Goal: Information Seeking & Learning: Learn about a topic

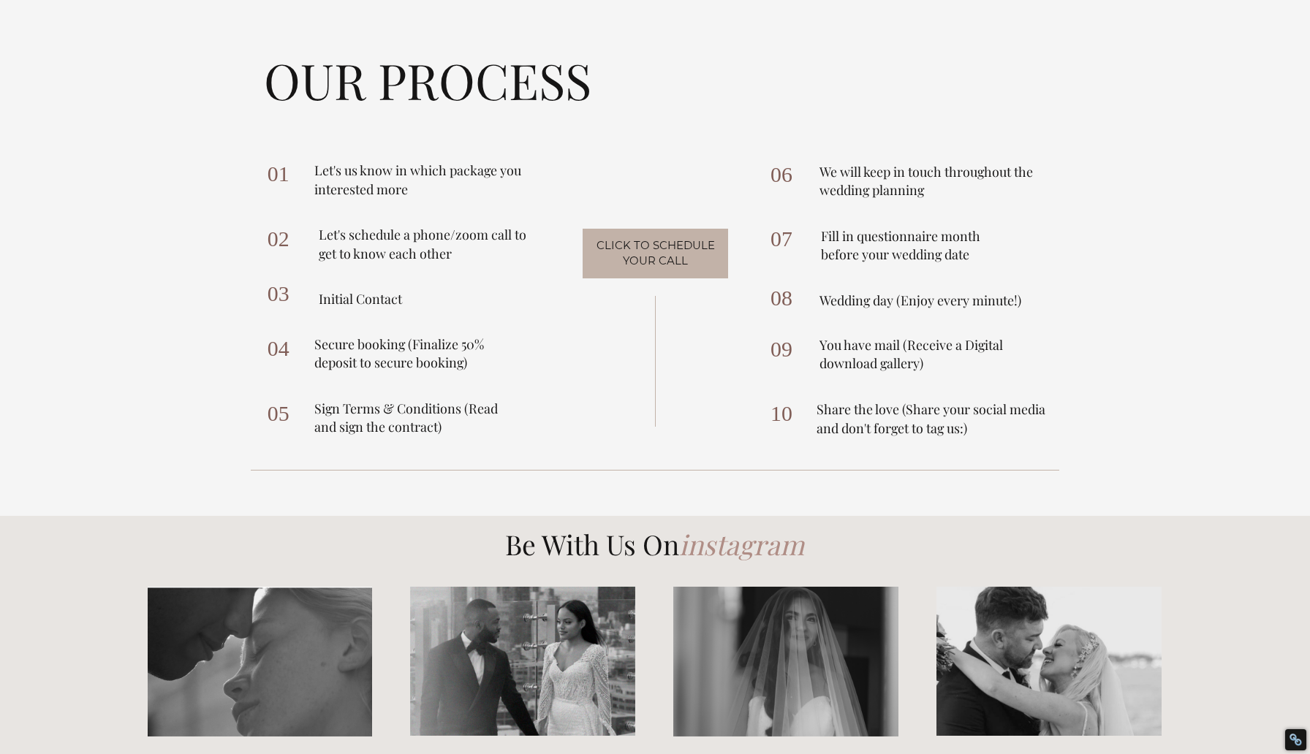
scroll to position [2557, 0]
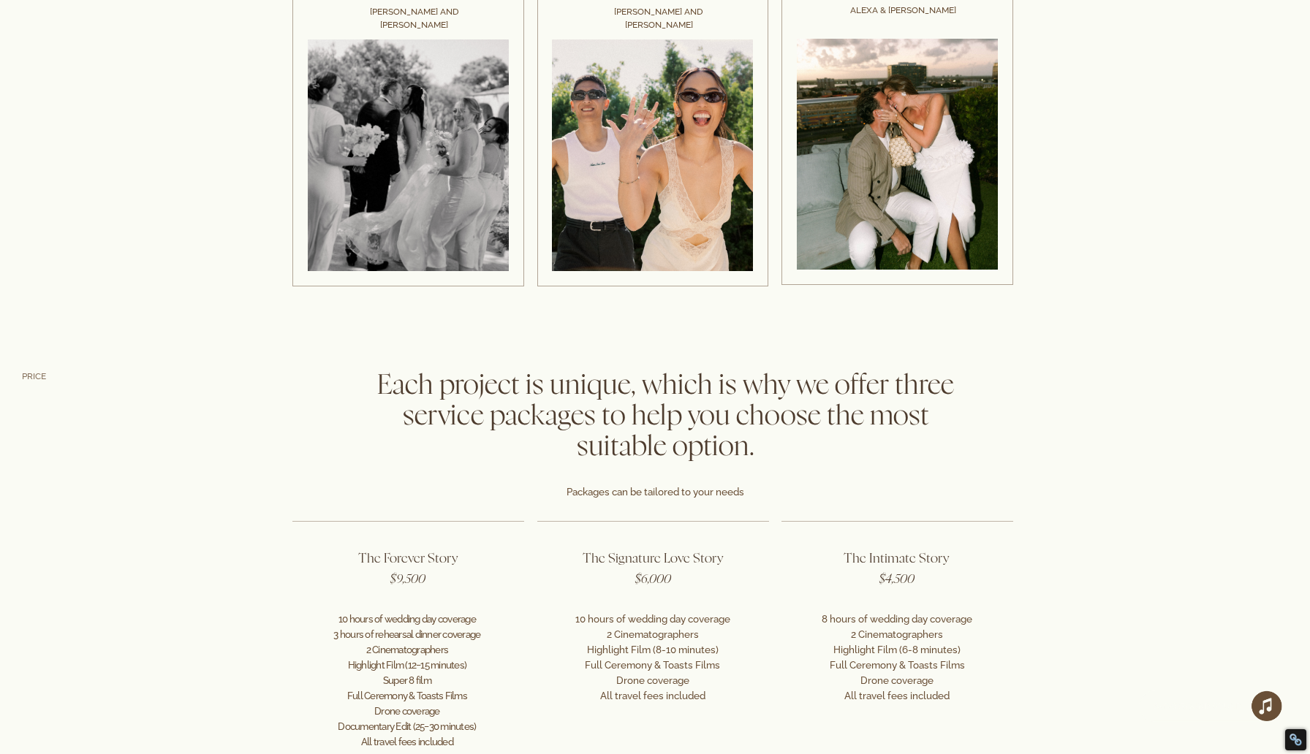
scroll to position [2774, 0]
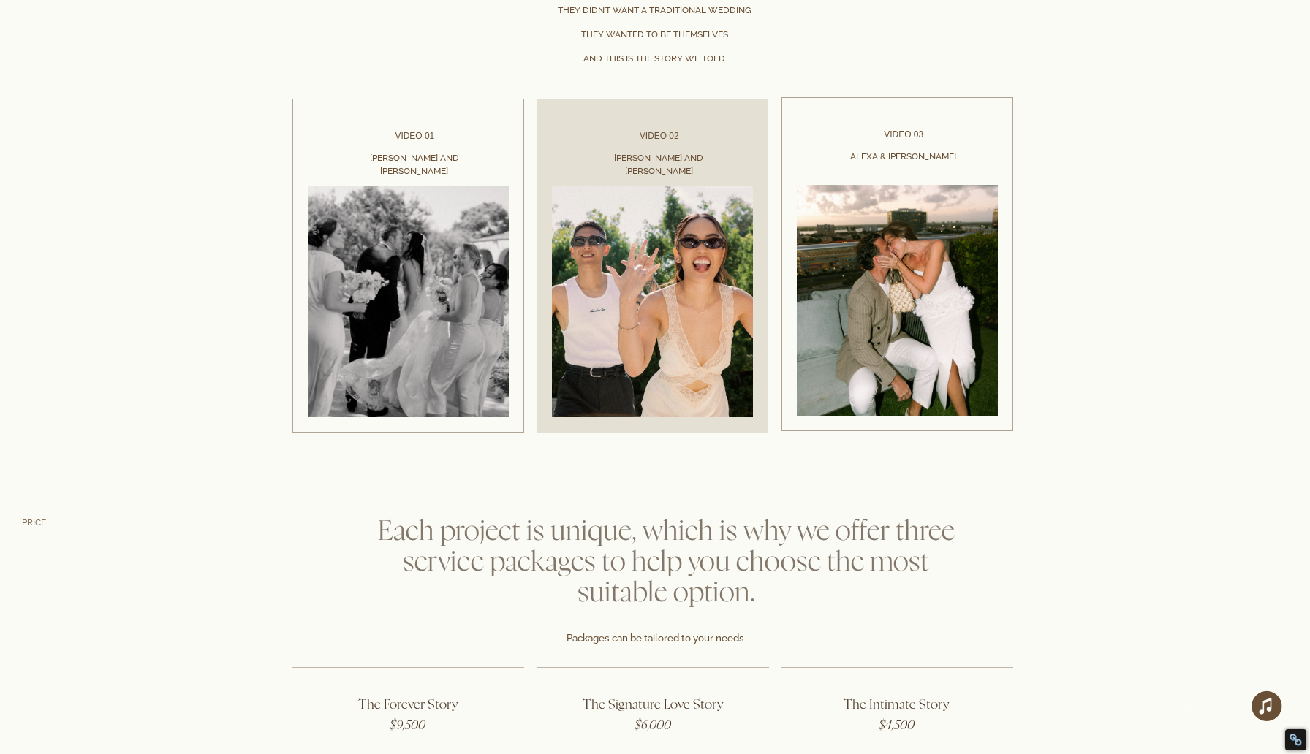
click at [628, 269] on link at bounding box center [653, 266] width 232 height 334
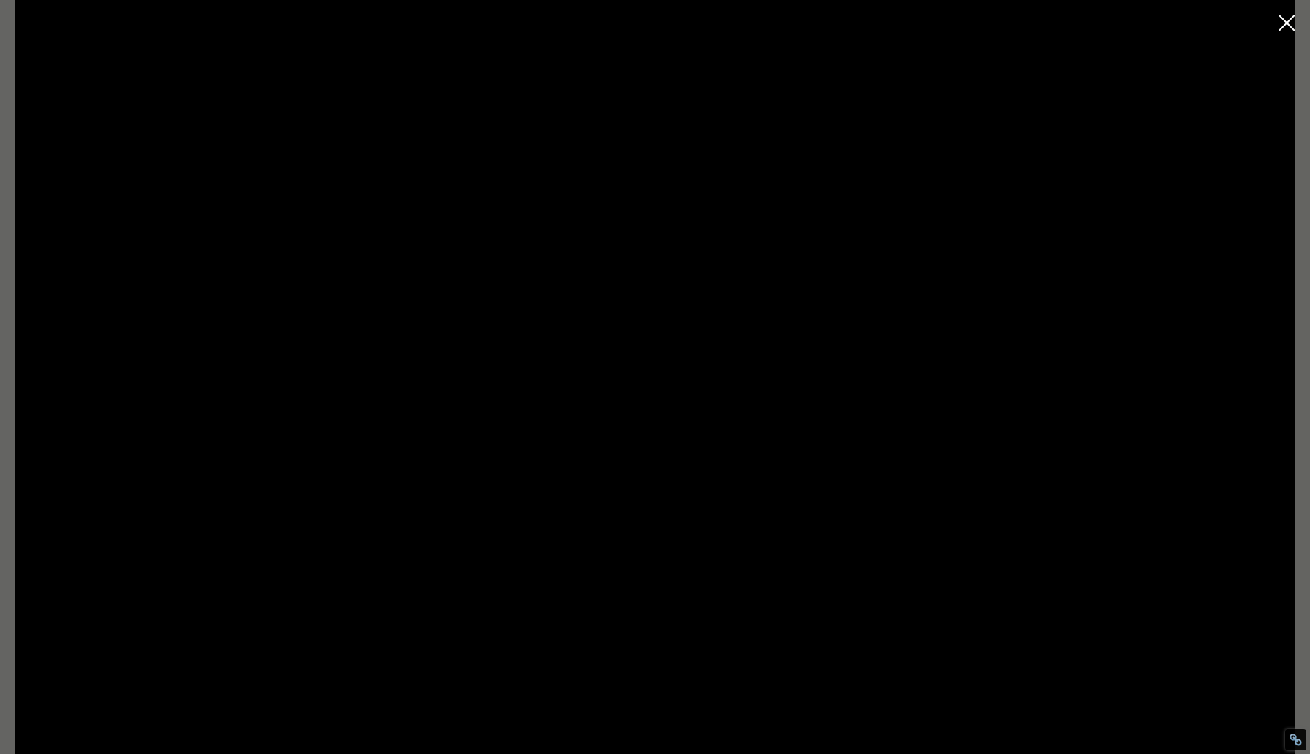
click at [1292, 28] on rect "Close dialog window" at bounding box center [1286, 23] width 17 height 17
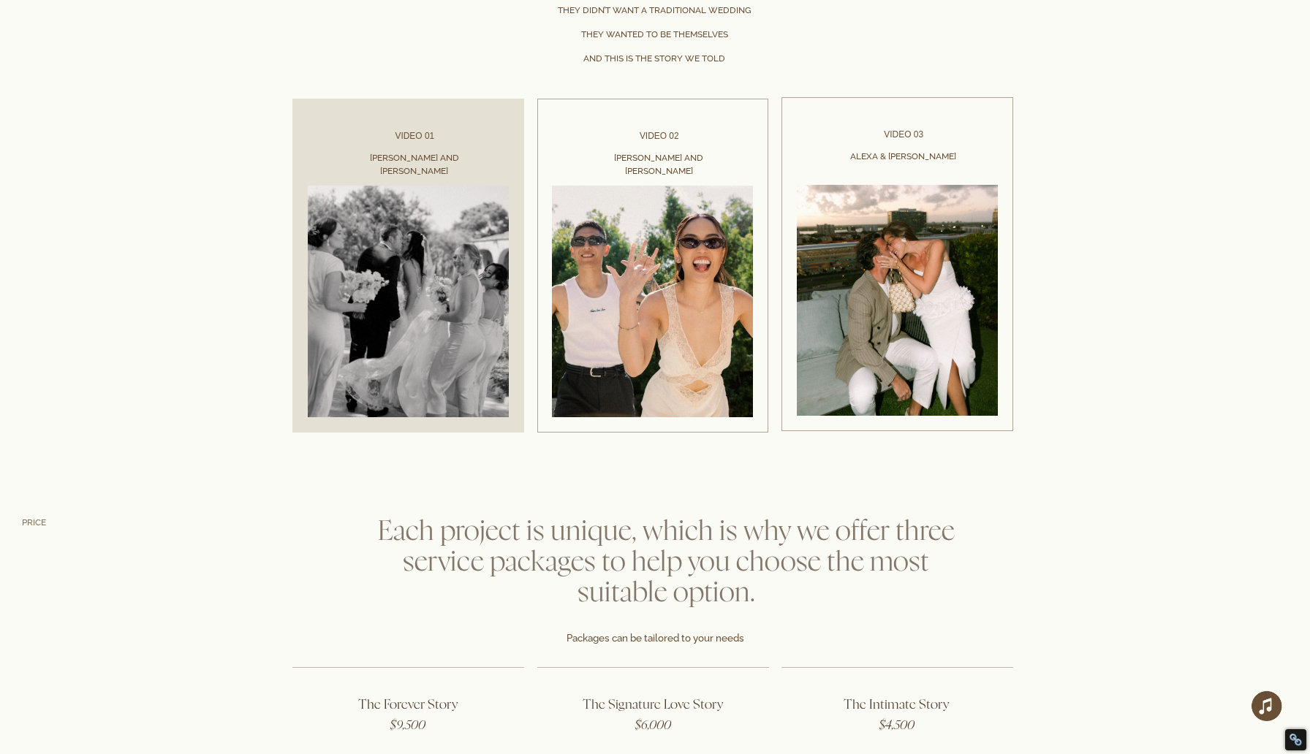
click at [425, 259] on link at bounding box center [408, 266] width 232 height 334
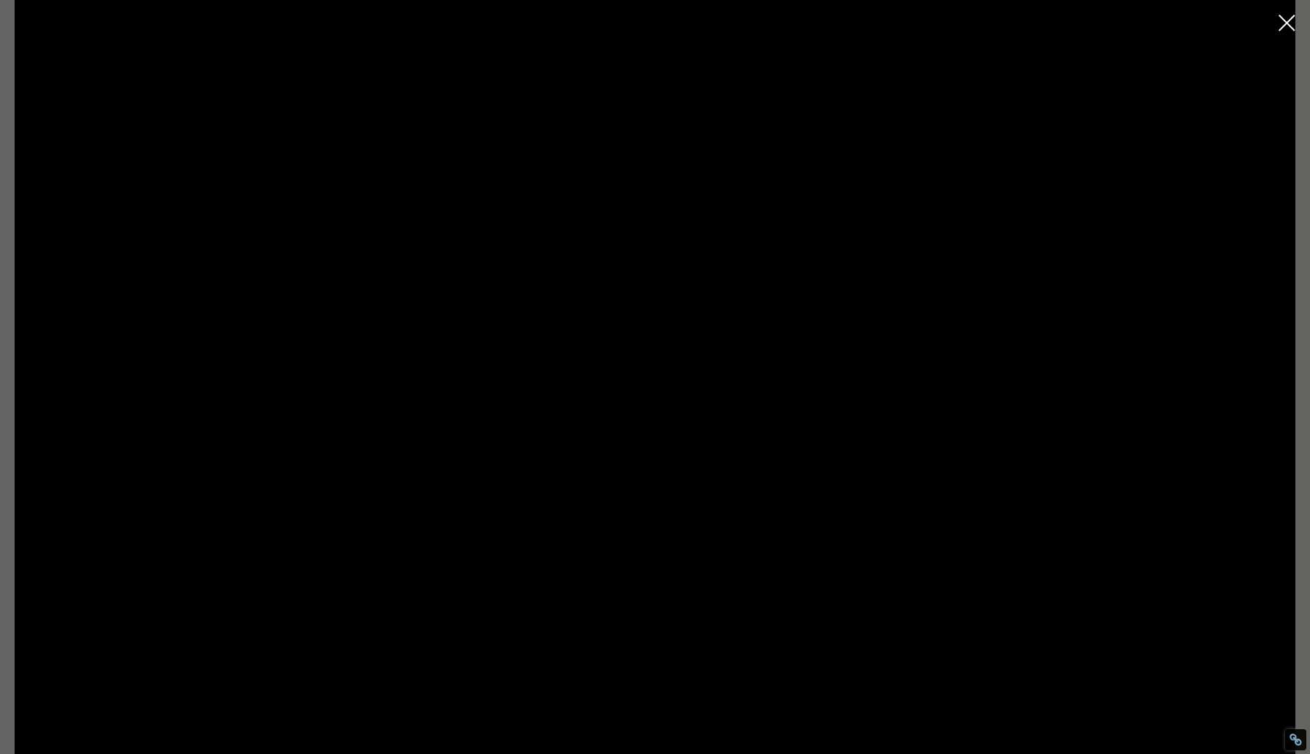
click at [1283, 15] on icon "Close dialog window" at bounding box center [1286, 23] width 17 height 17
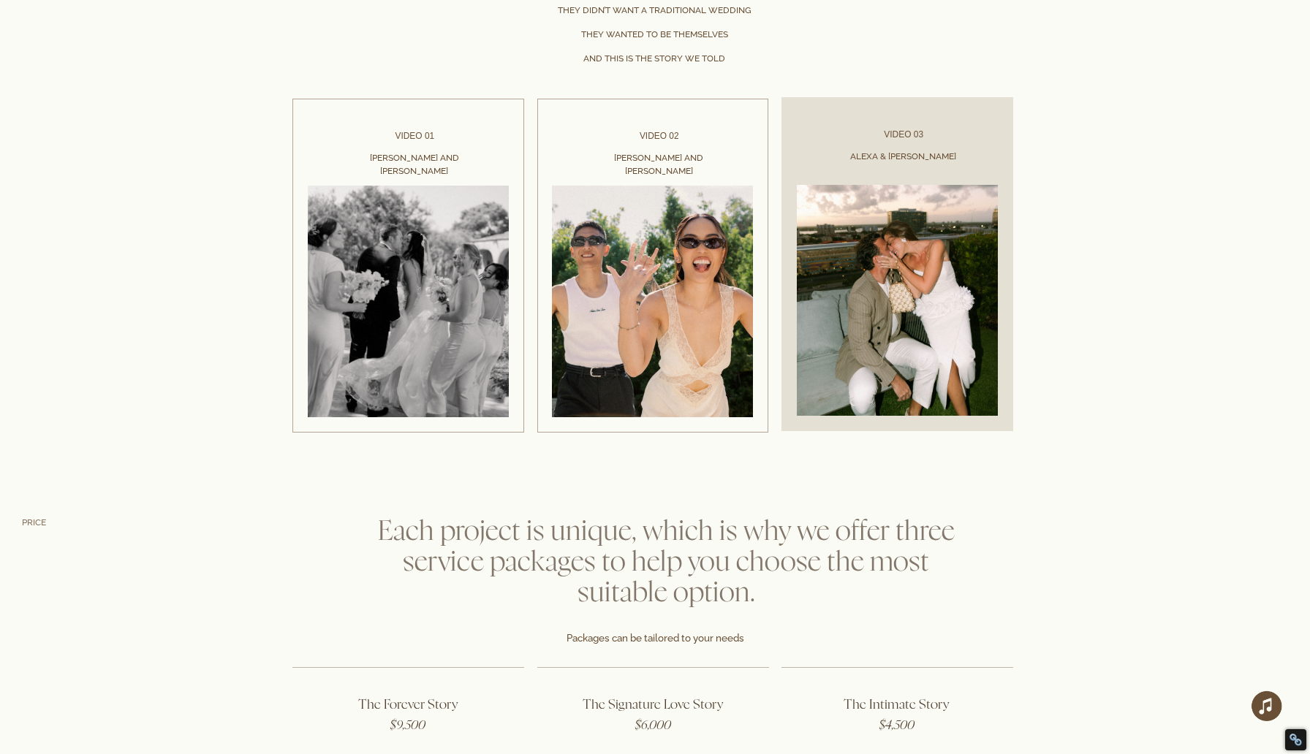
click at [923, 229] on link at bounding box center [897, 264] width 232 height 334
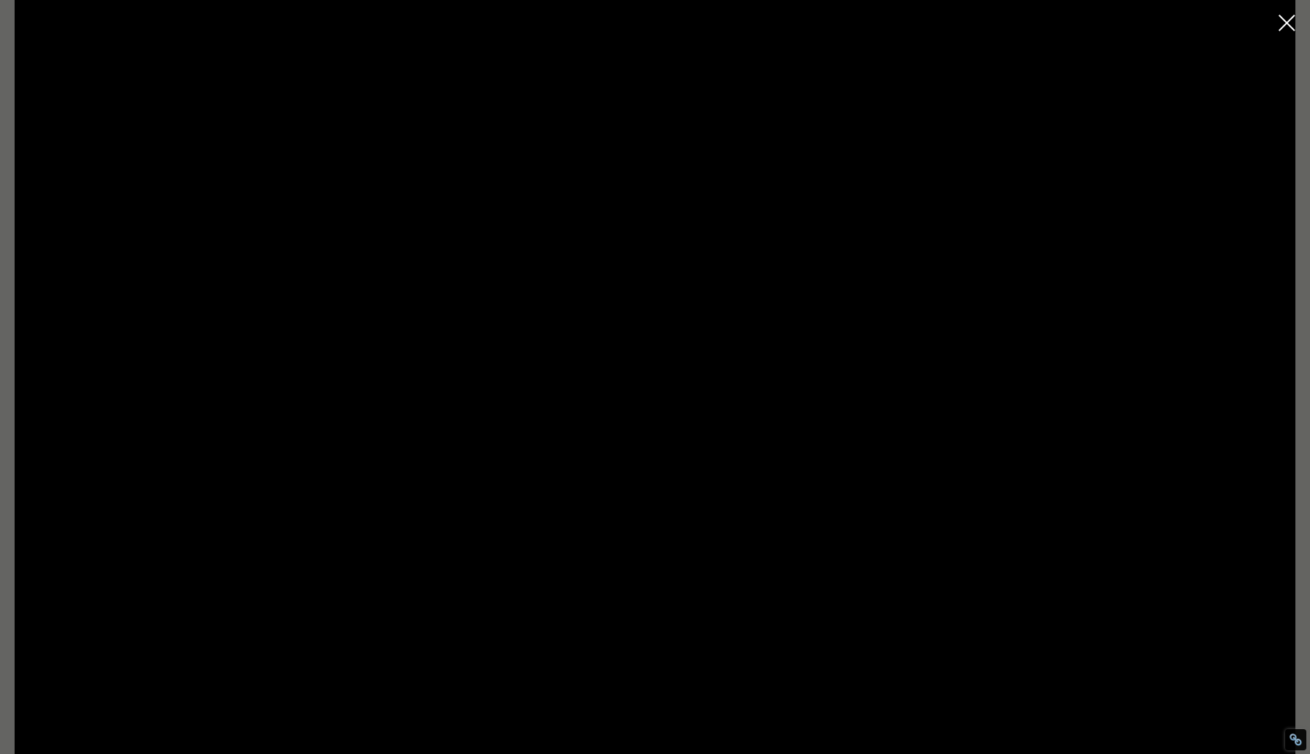
click at [1281, 26] on icon "Close dialog window" at bounding box center [1286, 23] width 17 height 17
